Goal: Learn about a topic

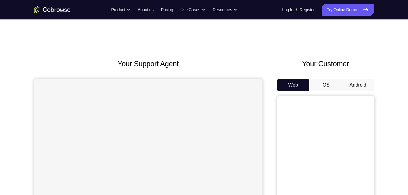
drag, startPoint x: 0, startPoint y: 0, endPoint x: 362, endPoint y: 86, distance: 372.0
click at [362, 86] on button "Android" at bounding box center [358, 85] width 32 height 12
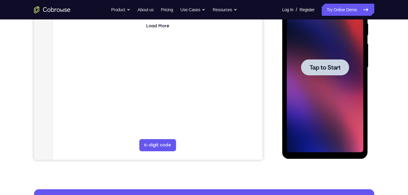
click at [332, 70] on span "Tap to Start" at bounding box center [324, 67] width 31 height 6
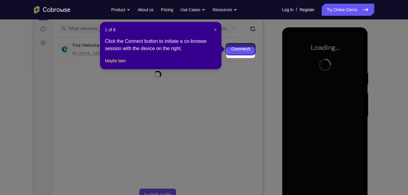
scroll to position [70, 0]
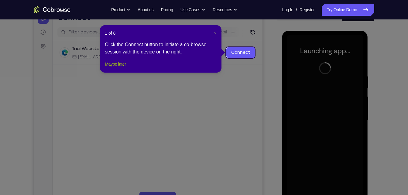
click at [117, 68] on button "Maybe later" at bounding box center [115, 63] width 21 height 7
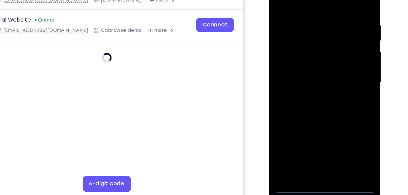
scroll to position [81, 0]
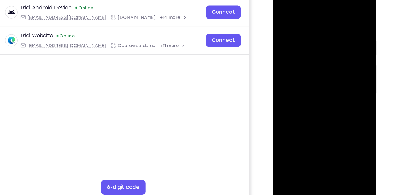
click at [317, 154] on div at bounding box center [316, 76] width 77 height 170
click at [340, 132] on div at bounding box center [316, 76] width 77 height 170
click at [305, 16] on div at bounding box center [316, 76] width 77 height 170
click at [345, 74] on div at bounding box center [316, 76] width 77 height 170
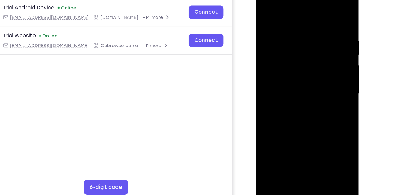
click at [292, 87] on div at bounding box center [298, 76] width 77 height 170
click at [293, 68] on div at bounding box center [298, 76] width 77 height 170
click at [294, 76] on div at bounding box center [298, 76] width 77 height 170
click at [302, 103] on div at bounding box center [298, 76] width 77 height 170
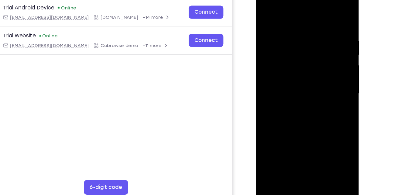
drag, startPoint x: 302, startPoint y: 103, endPoint x: 302, endPoint y: 81, distance: 21.6
click at [302, 81] on div at bounding box center [298, 76] width 77 height 170
drag, startPoint x: 302, startPoint y: 81, endPoint x: 300, endPoint y: 101, distance: 19.5
click at [300, 101] on div at bounding box center [298, 76] width 77 height 170
click at [291, 34] on div at bounding box center [298, 76] width 77 height 170
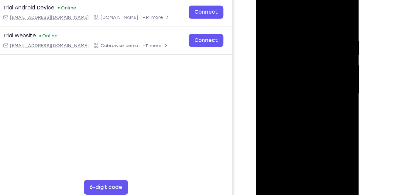
drag, startPoint x: 296, startPoint y: 22, endPoint x: 299, endPoint y: -1, distance: 22.7
click at [299, 0] on div at bounding box center [298, 76] width 77 height 170
click at [328, 18] on div at bounding box center [298, 76] width 77 height 170
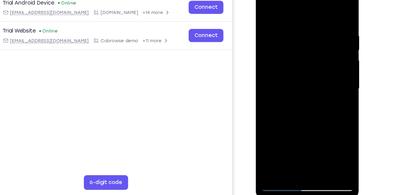
scroll to position [83, 0]
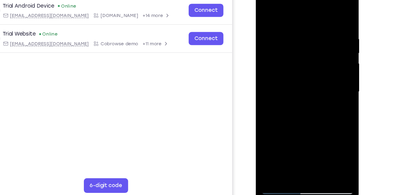
drag, startPoint x: 301, startPoint y: 103, endPoint x: 331, endPoint y: -2, distance: 109.3
click at [331, 0] on div at bounding box center [298, 74] width 77 height 170
drag, startPoint x: 298, startPoint y: 118, endPoint x: 323, endPoint y: 32, distance: 89.5
click at [323, 32] on div at bounding box center [298, 74] width 77 height 170
drag, startPoint x: 289, startPoint y: 116, endPoint x: 318, endPoint y: 49, distance: 73.3
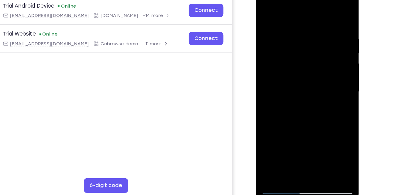
click at [318, 49] on div at bounding box center [298, 74] width 77 height 170
drag, startPoint x: 309, startPoint y: 124, endPoint x: 315, endPoint y: 42, distance: 81.9
click at [315, 42] on div at bounding box center [298, 74] width 77 height 170
drag, startPoint x: 304, startPoint y: 104, endPoint x: 308, endPoint y: 61, distance: 42.7
click at [308, 61] on div at bounding box center [298, 74] width 77 height 170
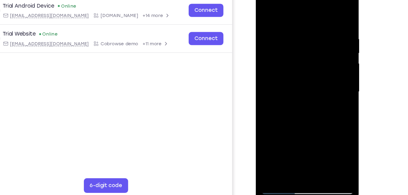
drag, startPoint x: 306, startPoint y: 119, endPoint x: 318, endPoint y: 66, distance: 54.8
click at [318, 66] on div at bounding box center [298, 74] width 77 height 170
drag, startPoint x: 295, startPoint y: 113, endPoint x: 316, endPoint y: 36, distance: 79.3
click at [316, 36] on div at bounding box center [298, 74] width 77 height 170
drag, startPoint x: 288, startPoint y: 121, endPoint x: 316, endPoint y: 29, distance: 96.9
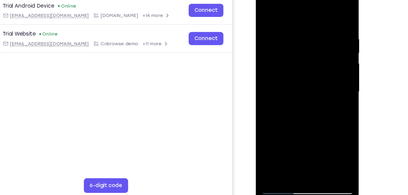
click at [316, 29] on div at bounding box center [298, 74] width 77 height 170
drag, startPoint x: 298, startPoint y: 113, endPoint x: 311, endPoint y: 71, distance: 43.7
click at [311, 71] on div at bounding box center [298, 74] width 77 height 170
drag, startPoint x: 308, startPoint y: 129, endPoint x: 315, endPoint y: 58, distance: 70.8
click at [315, 58] on div at bounding box center [298, 74] width 77 height 170
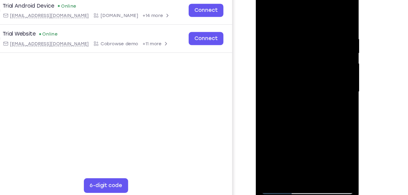
drag, startPoint x: 299, startPoint y: 126, endPoint x: 313, endPoint y: 47, distance: 79.6
click at [313, 47] on div at bounding box center [298, 74] width 77 height 170
drag, startPoint x: 312, startPoint y: 121, endPoint x: 315, endPoint y: 44, distance: 76.6
click at [315, 44] on div at bounding box center [298, 74] width 77 height 170
drag, startPoint x: 301, startPoint y: 111, endPoint x: 309, endPoint y: 61, distance: 50.2
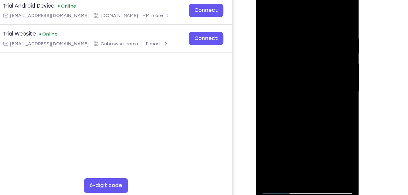
click at [309, 61] on div at bounding box center [298, 74] width 77 height 170
click at [332, 61] on div at bounding box center [298, 74] width 77 height 170
drag, startPoint x: 305, startPoint y: 121, endPoint x: 312, endPoint y: 89, distance: 32.0
click at [312, 89] on div at bounding box center [298, 74] width 77 height 170
click at [290, 96] on div at bounding box center [298, 74] width 77 height 170
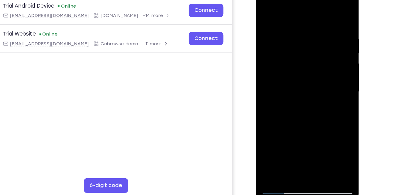
drag, startPoint x: 299, startPoint y: 113, endPoint x: 311, endPoint y: 46, distance: 67.9
click at [311, 46] on div at bounding box center [298, 74] width 77 height 170
drag, startPoint x: 310, startPoint y: 110, endPoint x: 321, endPoint y: 59, distance: 52.4
click at [321, 59] on div at bounding box center [298, 74] width 77 height 170
drag, startPoint x: 305, startPoint y: 104, endPoint x: 322, endPoint y: 36, distance: 70.1
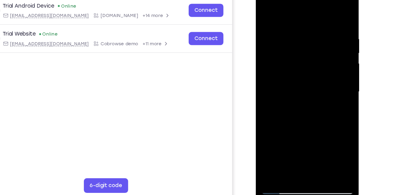
click at [322, 36] on div at bounding box center [298, 74] width 77 height 170
drag, startPoint x: 294, startPoint y: 104, endPoint x: 318, endPoint y: 43, distance: 65.9
click at [318, 43] on div at bounding box center [298, 74] width 77 height 170
drag, startPoint x: 301, startPoint y: 105, endPoint x: 316, endPoint y: 38, distance: 69.2
click at [316, 38] on div at bounding box center [298, 74] width 77 height 170
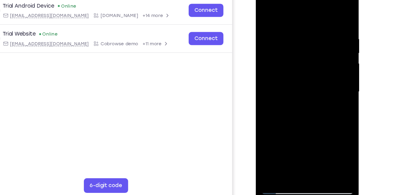
drag, startPoint x: 299, startPoint y: 108, endPoint x: 318, endPoint y: 36, distance: 73.8
click at [318, 36] on div at bounding box center [298, 74] width 77 height 170
drag, startPoint x: 297, startPoint y: 113, endPoint x: 316, endPoint y: 40, distance: 75.0
click at [316, 40] on div at bounding box center [298, 74] width 77 height 170
drag, startPoint x: 299, startPoint y: 124, endPoint x: 316, endPoint y: 48, distance: 78.0
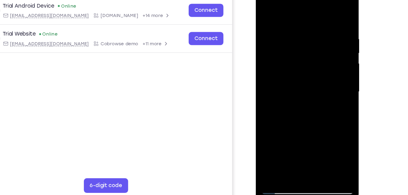
click at [316, 48] on div at bounding box center [298, 74] width 77 height 170
drag, startPoint x: 289, startPoint y: 119, endPoint x: 303, endPoint y: 67, distance: 54.4
click at [303, 67] on div at bounding box center [298, 74] width 77 height 170
drag, startPoint x: 299, startPoint y: 128, endPoint x: 320, endPoint y: 67, distance: 65.0
click at [320, 67] on div at bounding box center [298, 74] width 77 height 170
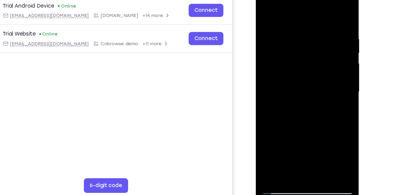
drag, startPoint x: 304, startPoint y: 129, endPoint x: 318, endPoint y: 42, distance: 88.6
click at [318, 42] on div at bounding box center [298, 74] width 77 height 170
drag, startPoint x: 299, startPoint y: 121, endPoint x: 310, endPoint y: 82, distance: 40.4
click at [310, 82] on div at bounding box center [298, 74] width 77 height 170
drag, startPoint x: 287, startPoint y: 127, endPoint x: 317, endPoint y: 60, distance: 73.4
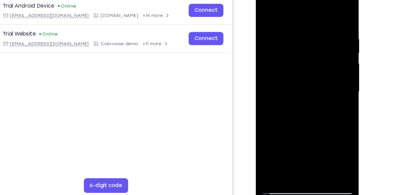
click at [317, 60] on div at bounding box center [298, 74] width 77 height 170
drag, startPoint x: 292, startPoint y: 114, endPoint x: 317, endPoint y: 20, distance: 96.7
click at [317, 20] on div at bounding box center [298, 74] width 77 height 170
drag, startPoint x: 297, startPoint y: 100, endPoint x: 309, endPoint y: 56, distance: 45.7
click at [309, 56] on div at bounding box center [298, 74] width 77 height 170
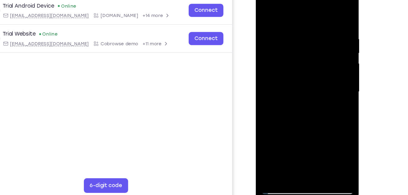
drag, startPoint x: 298, startPoint y: 119, endPoint x: 314, endPoint y: 59, distance: 62.3
click at [314, 59] on div at bounding box center [298, 74] width 77 height 170
drag, startPoint x: 299, startPoint y: 114, endPoint x: 322, endPoint y: 39, distance: 78.7
click at [322, 39] on div at bounding box center [298, 74] width 77 height 170
drag, startPoint x: 299, startPoint y: 122, endPoint x: 321, endPoint y: 51, distance: 74.6
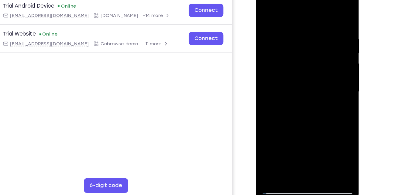
click at [321, 51] on div at bounding box center [298, 74] width 77 height 170
drag, startPoint x: 294, startPoint y: 113, endPoint x: 328, endPoint y: 35, distance: 85.3
click at [328, 35] on div at bounding box center [298, 74] width 77 height 170
drag, startPoint x: 290, startPoint y: 114, endPoint x: 320, endPoint y: 46, distance: 74.3
click at [320, 46] on div at bounding box center [298, 74] width 77 height 170
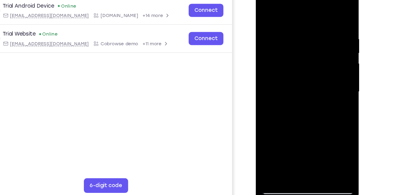
drag, startPoint x: 289, startPoint y: 111, endPoint x: 316, endPoint y: 53, distance: 63.6
click at [316, 53] on div at bounding box center [298, 74] width 77 height 170
drag, startPoint x: 298, startPoint y: 111, endPoint x: 311, endPoint y: 60, distance: 53.3
click at [311, 60] on div at bounding box center [298, 74] width 77 height 170
drag, startPoint x: 295, startPoint y: 114, endPoint x: 317, endPoint y: 50, distance: 68.2
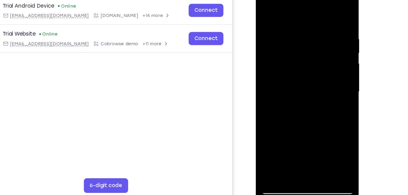
click at [317, 50] on div at bounding box center [298, 74] width 77 height 170
